Goal: Task Accomplishment & Management: Manage account settings

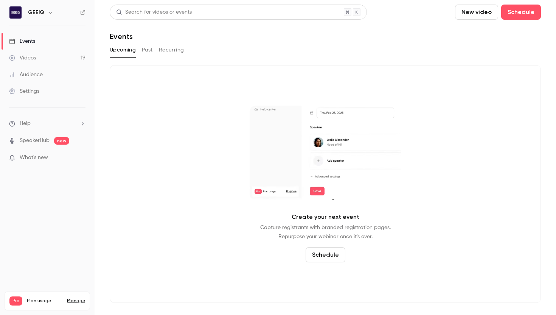
click at [56, 58] on link "Videos 19" at bounding box center [47, 58] width 95 height 17
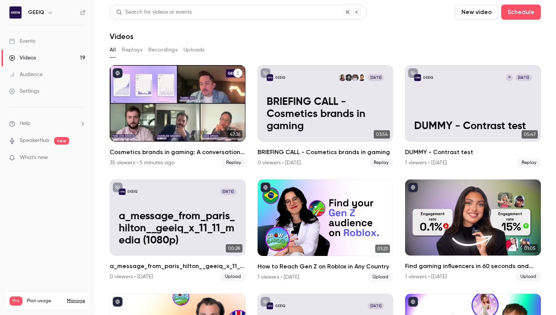
click at [149, 103] on div "Cosmetics brands in gaming: A conversation with essence cosmetics" at bounding box center [178, 103] width 136 height 76
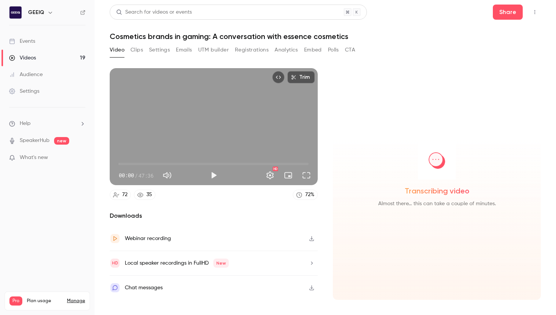
click at [289, 50] on button "Analytics" at bounding box center [286, 50] width 23 height 12
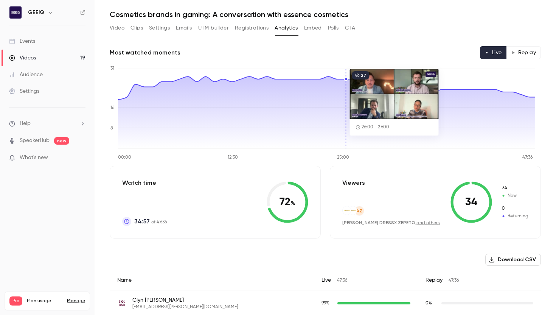
scroll to position [20, 0]
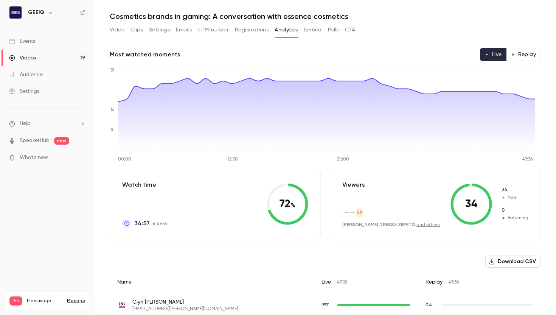
click at [257, 32] on button "Registrations" at bounding box center [252, 30] width 34 height 12
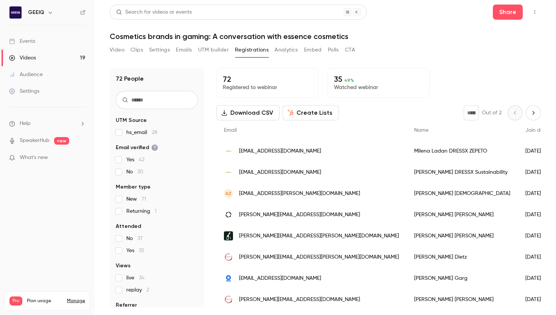
click at [288, 51] on button "Analytics" at bounding box center [286, 50] width 23 height 12
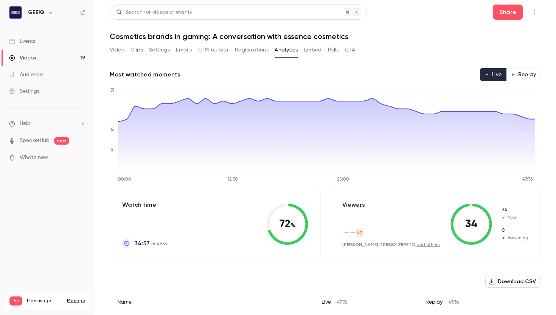
click at [144, 53] on div "Video Clips Settings Emails UTM builder Registrations Analytics Embed Polls CTA" at bounding box center [233, 50] width 246 height 12
click at [141, 52] on button "Clips" at bounding box center [137, 50] width 12 height 12
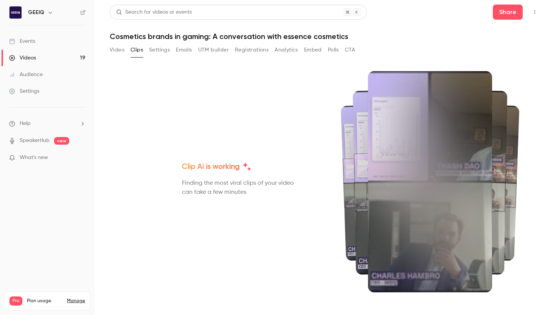
click at [122, 53] on button "Video" at bounding box center [117, 50] width 15 height 12
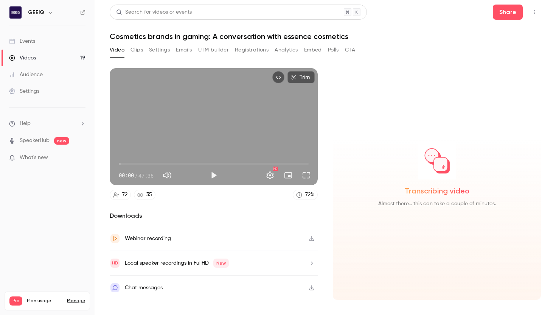
click at [182, 48] on button "Emails" at bounding box center [184, 50] width 16 height 12
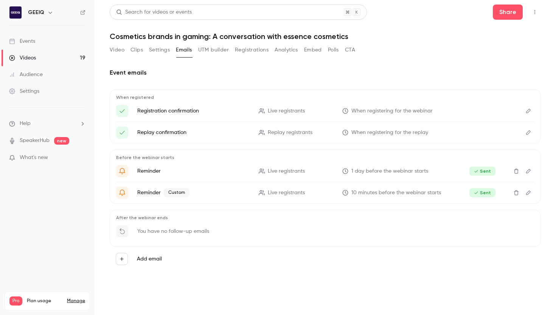
click at [284, 154] on p "Before the webinar starts" at bounding box center [325, 157] width 418 height 6
click at [162, 230] on p "You have no follow-up emails" at bounding box center [173, 231] width 72 height 8
drag, startPoint x: 185, startPoint y: 157, endPoint x: 115, endPoint y: 150, distance: 71.1
click at [112, 151] on div "Before the webinar starts Reminder Live registrants 1 day before the webinar st…" at bounding box center [325, 176] width 431 height 54
click at [115, 150] on div "Before the webinar starts Reminder Live registrants 1 day before the webinar st…" at bounding box center [325, 176] width 431 height 54
